Goal: Complete application form

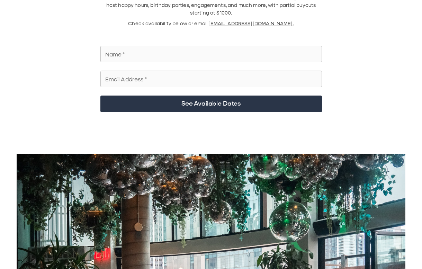
scroll to position [139, 0]
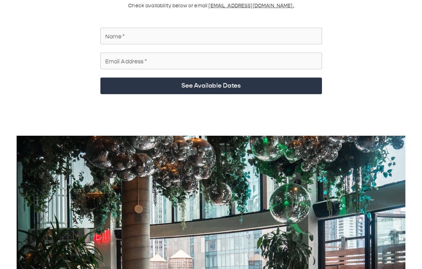
scroll to position [69, 0]
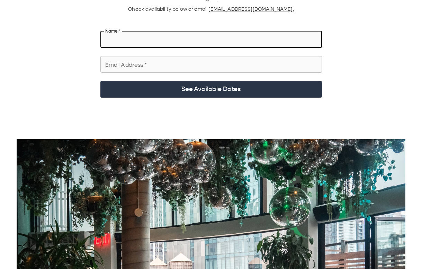
click at [169, 34] on input "Name   *" at bounding box center [212, 39] width 222 height 19
click at [190, 39] on input "Name   *" at bounding box center [212, 39] width 222 height 19
type input "***"
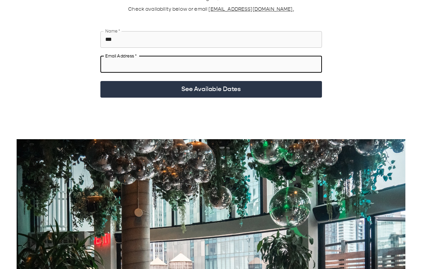
click at [185, 52] on input "Email Address   *" at bounding box center [212, 64] width 222 height 19
type input "*********"
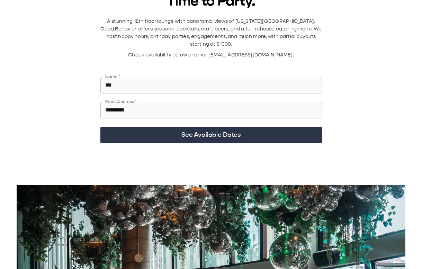
scroll to position [35, 0]
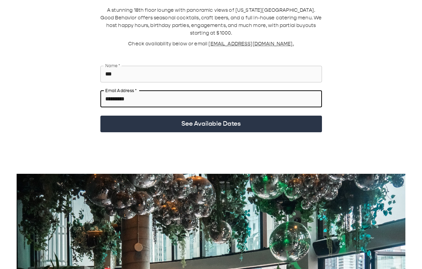
drag, startPoint x: 201, startPoint y: 95, endPoint x: 25, endPoint y: 97, distance: 175.7
click at [38, 52] on div "Time to Party. A stunning 18th floor lounge with panoramic views of New York Ci…" at bounding box center [211, 224] width 406 height 484
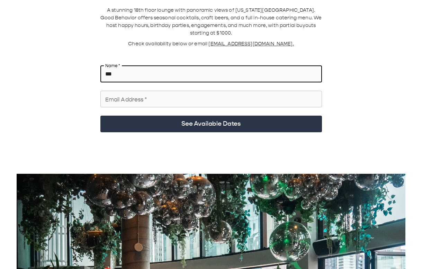
drag, startPoint x: 154, startPoint y: 70, endPoint x: 45, endPoint y: 68, distance: 108.1
click at [65, 52] on div "Time to Party. A stunning 18th floor lounge with panoramic views of New York Ci…" at bounding box center [211, 224] width 406 height 484
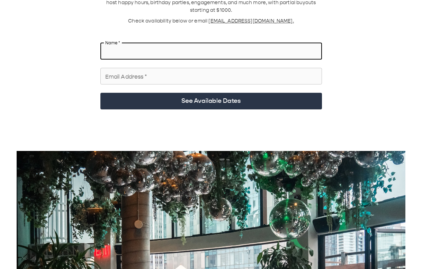
scroll to position [69, 0]
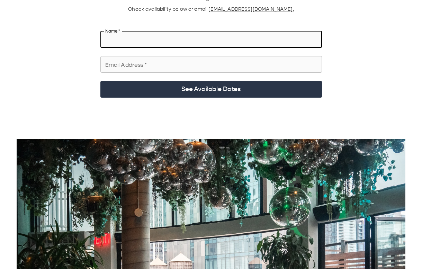
click at [129, 34] on input "Name   *" at bounding box center [212, 39] width 222 height 19
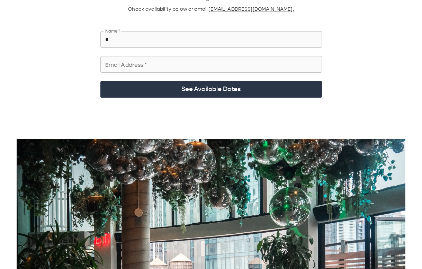
click at [169, 52] on input "Email Address   *" at bounding box center [212, 64] width 222 height 19
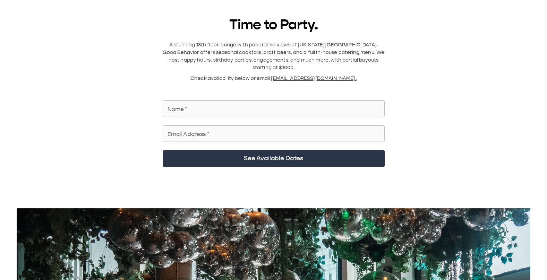
click at [244, 109] on input "Name   *" at bounding box center [274, 108] width 222 height 19
